Goal: Find specific page/section: Find specific page/section

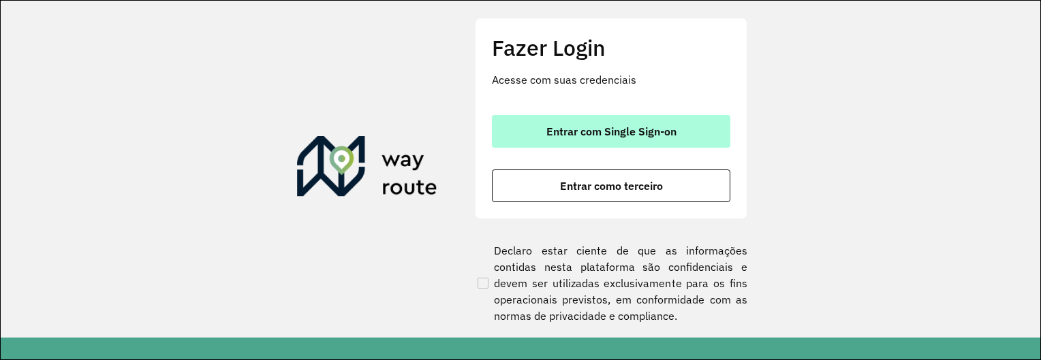
click at [540, 133] on button "Entrar com Single Sign-on" at bounding box center [611, 131] width 238 height 33
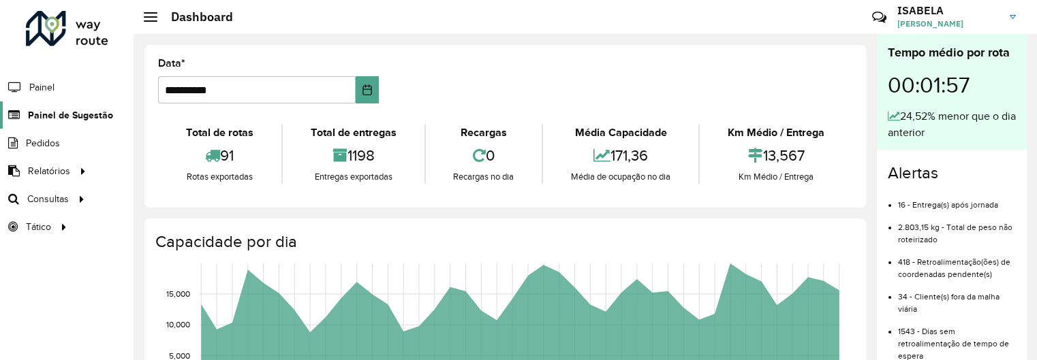
click at [104, 111] on span "Painel de Sugestão" at bounding box center [70, 115] width 85 height 14
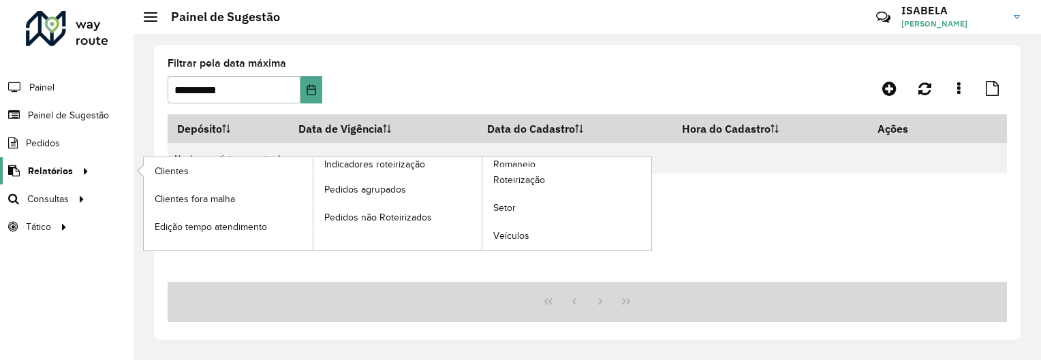
click at [49, 171] on span "Relatórios" at bounding box center [50, 171] width 45 height 14
click at [174, 171] on span "Clientes" at bounding box center [173, 171] width 37 height 14
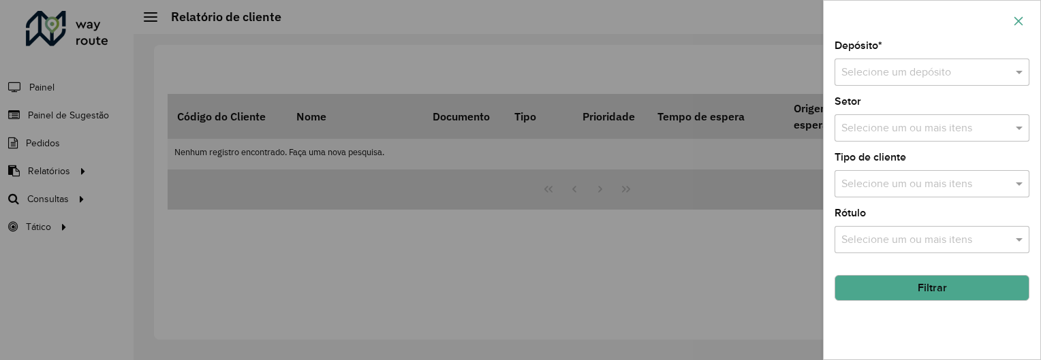
click at [1016, 17] on icon "button" at bounding box center [1018, 21] width 11 height 11
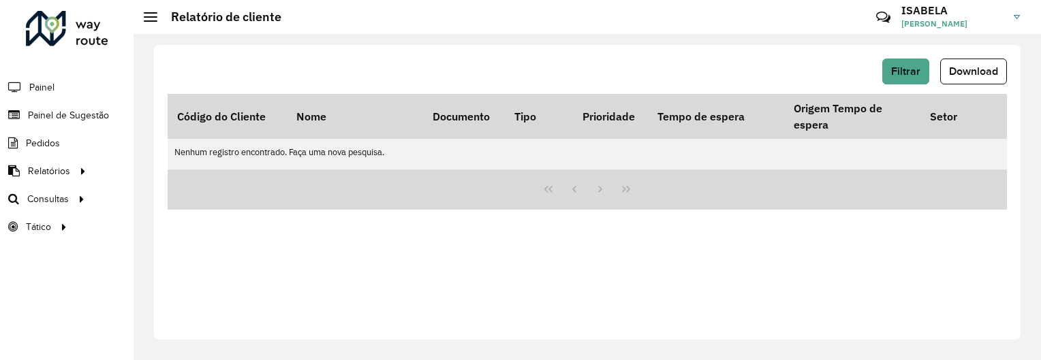
click at [751, 74] on div "Filtrar Download" at bounding box center [587, 72] width 839 height 26
click at [259, 45] on div "Filtrar Download Código do Cliente Nome Documento Tipo Prioridade Tempo de espe…" at bounding box center [587, 192] width 867 height 295
